Goal: Find specific page/section

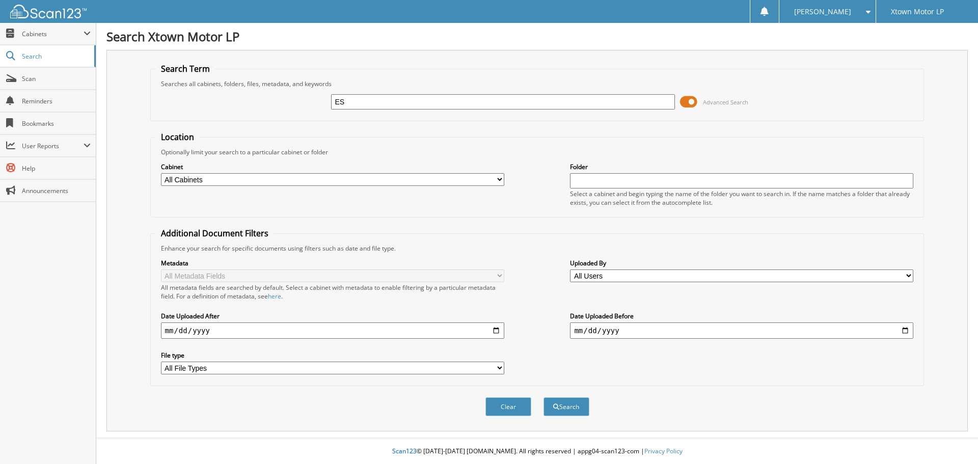
type input "E"
type input "RS1922222"
click at [544, 397] on button "Search" at bounding box center [567, 406] width 46 height 19
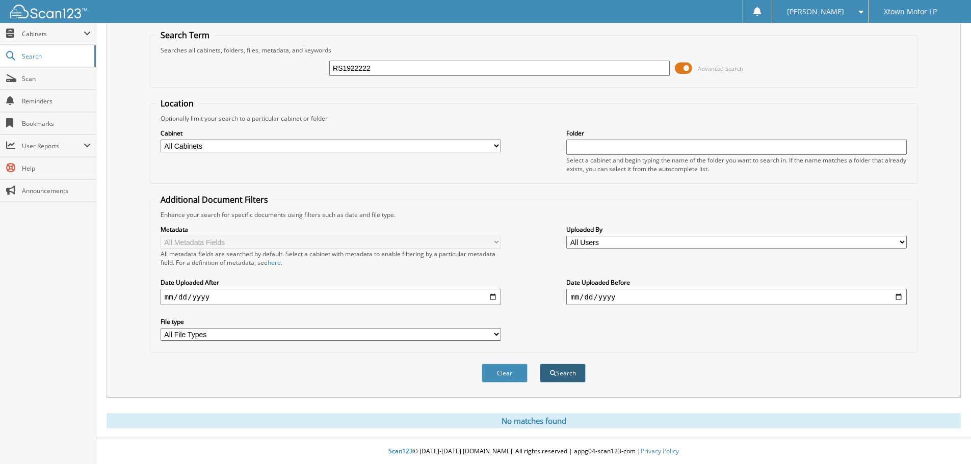
click at [558, 378] on button "Search" at bounding box center [563, 373] width 46 height 19
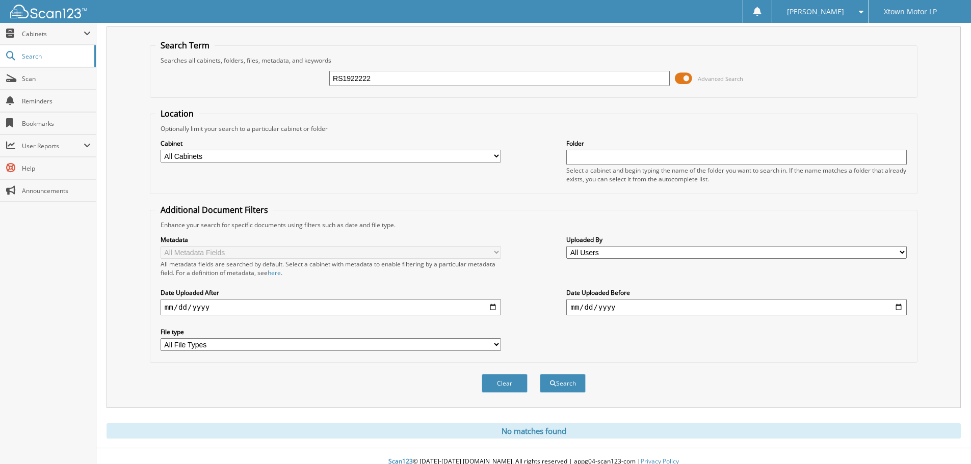
scroll to position [34, 0]
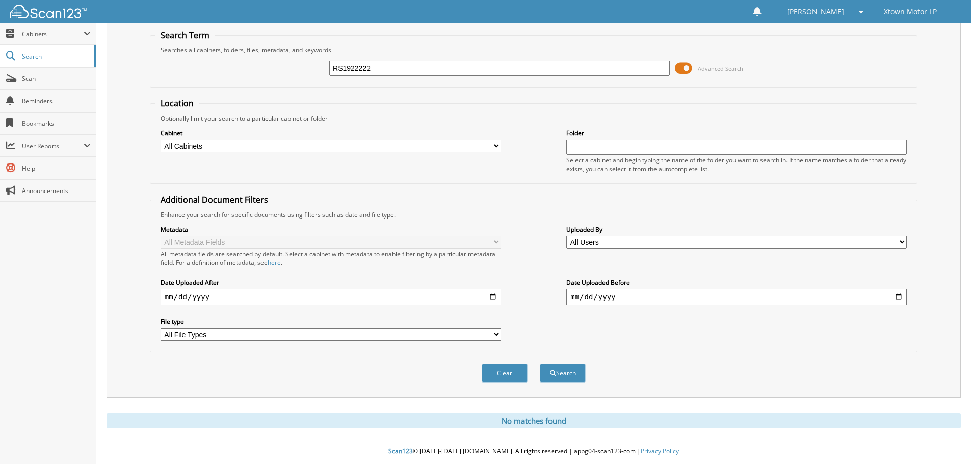
click at [526, 243] on div "Metadata All Metadata Fields All metadata fields are searched by default. Selec…" at bounding box center [533, 283] width 756 height 128
click at [596, 342] on div "Metadata All Metadata Fields All metadata fields are searched by default. Selec…" at bounding box center [533, 283] width 756 height 128
click at [756, 345] on div "Metadata All Metadata Fields All metadata fields are searched by default. Selec…" at bounding box center [533, 283] width 756 height 128
click at [671, 214] on div "Enhance your search for specific documents using filters such as date and file …" at bounding box center [533, 214] width 756 height 9
click at [589, 211] on div "Enhance your search for specific documents using filters such as date and file …" at bounding box center [533, 214] width 756 height 9
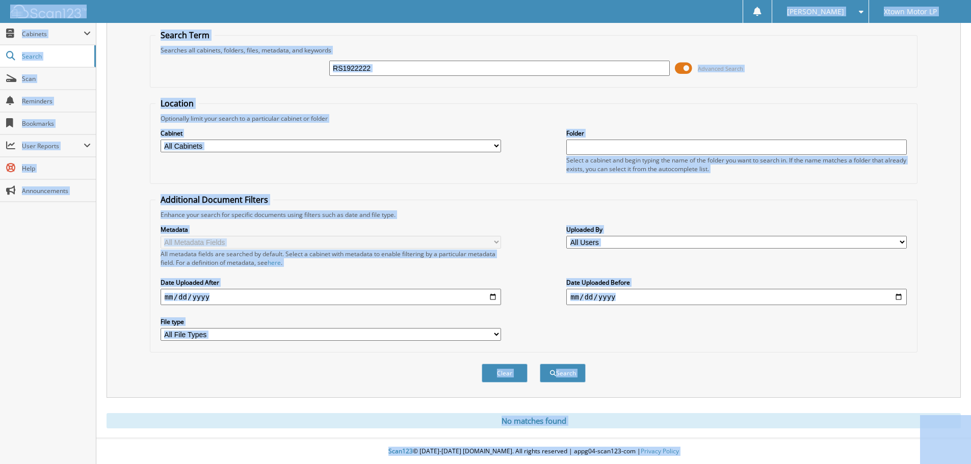
click at [584, 213] on div "Enhance your search for specific documents using filters such as date and file …" at bounding box center [533, 214] width 756 height 9
click at [564, 219] on div "Metadata All Metadata Fields All metadata fields are searched by default. Selec…" at bounding box center [533, 283] width 756 height 128
